Goal: Check status: Check status

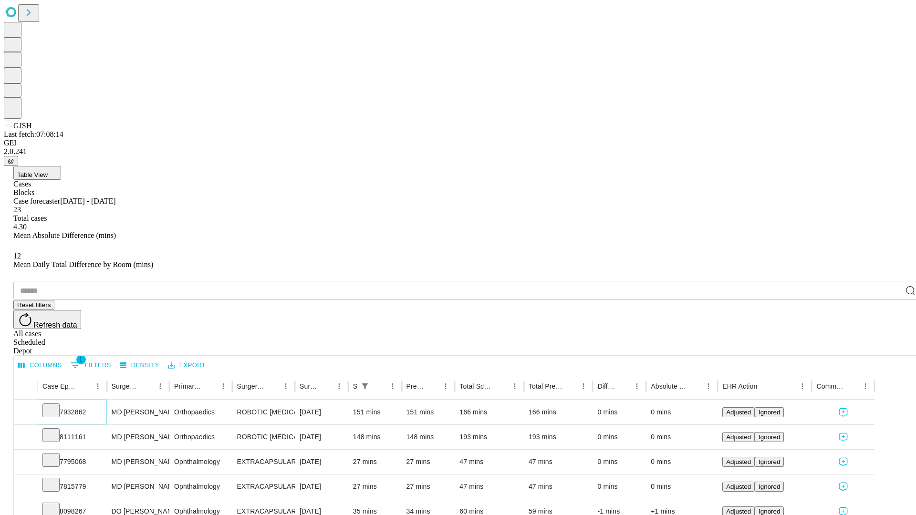
click at [56, 405] on icon at bounding box center [51, 410] width 10 height 10
